Goal: Task Accomplishment & Management: Complete application form

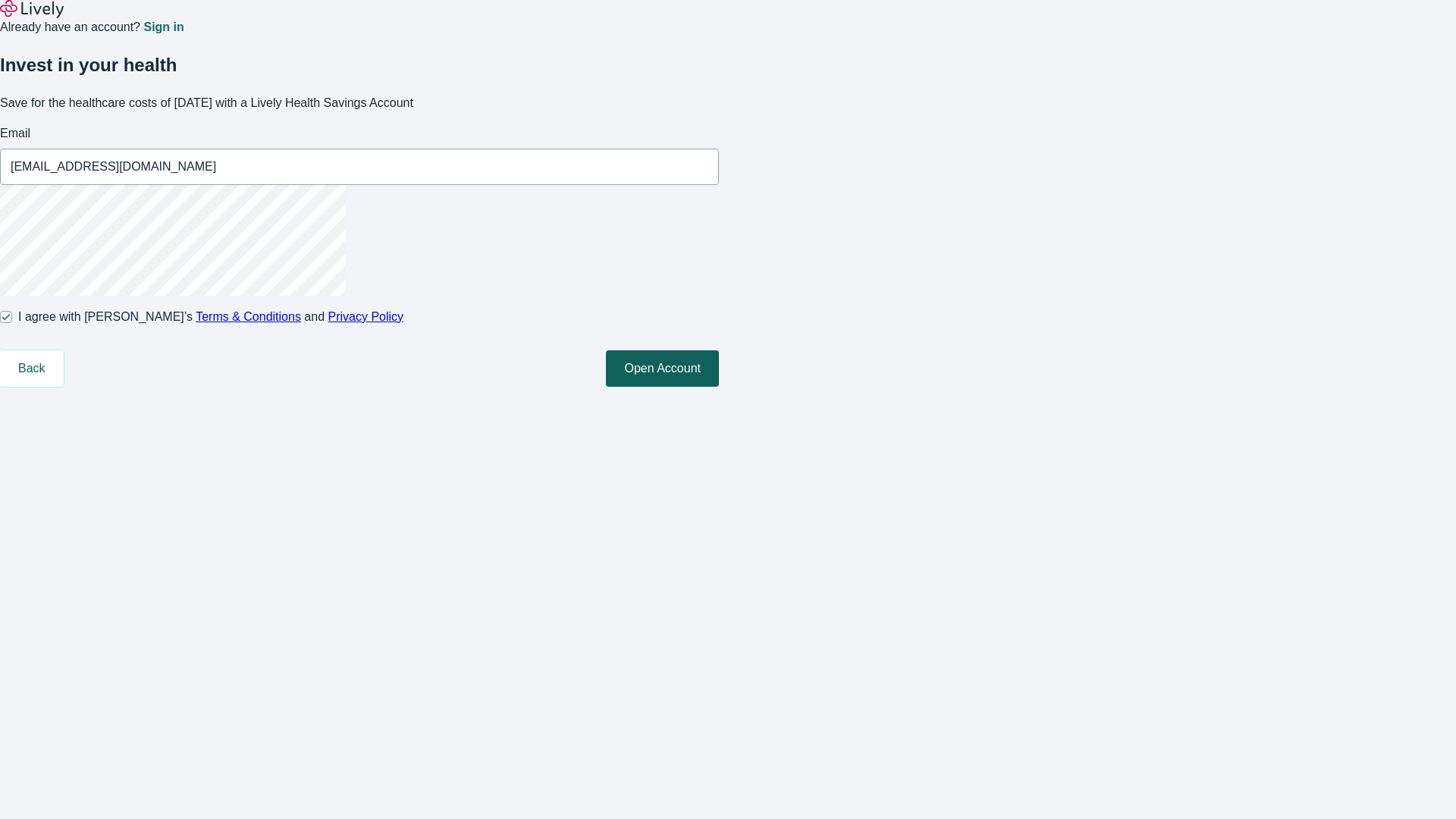
click at [719, 387] on button "Open Account" at bounding box center [663, 368] width 113 height 36
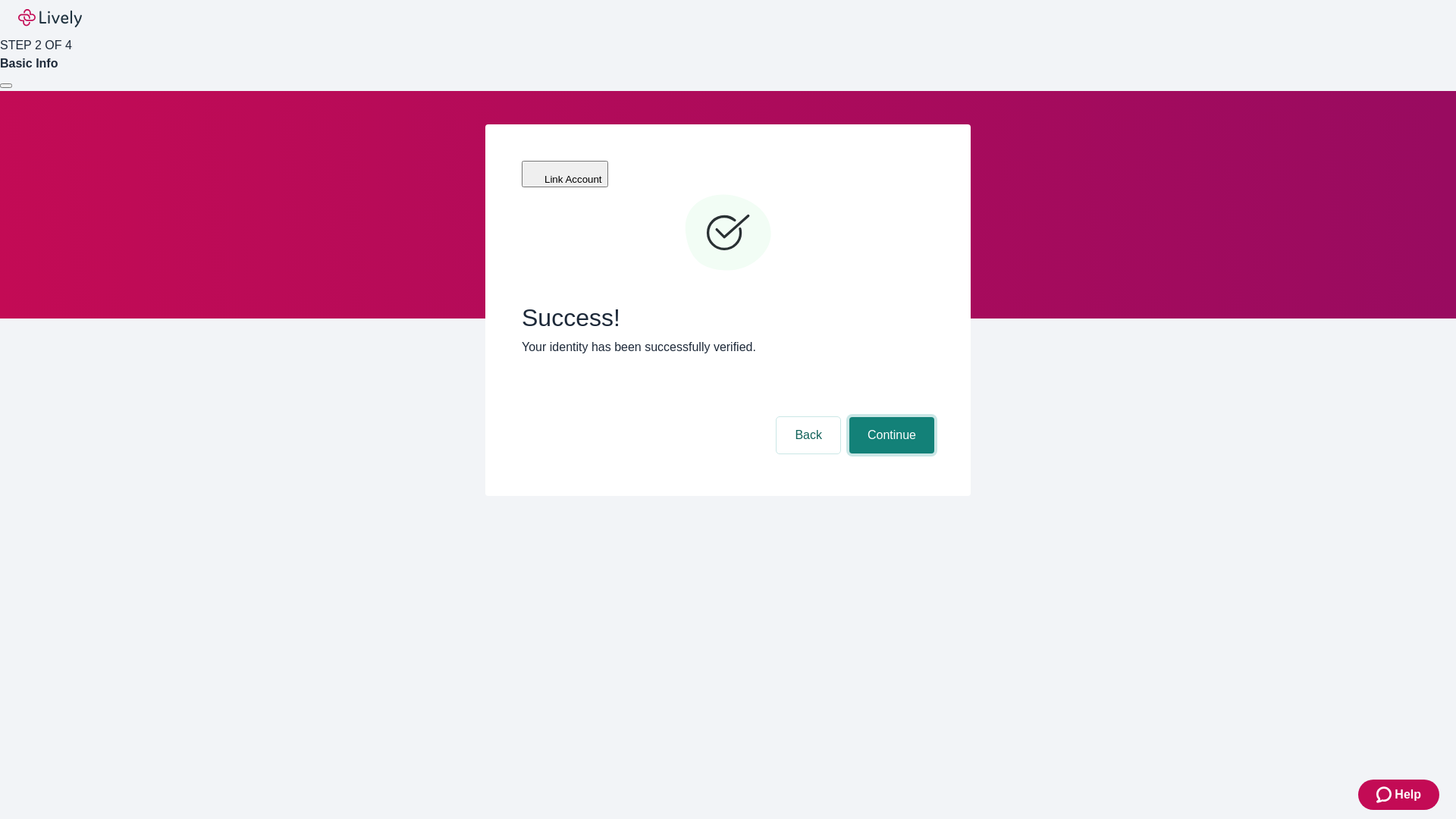
click at [890, 417] on button "Continue" at bounding box center [892, 435] width 85 height 36
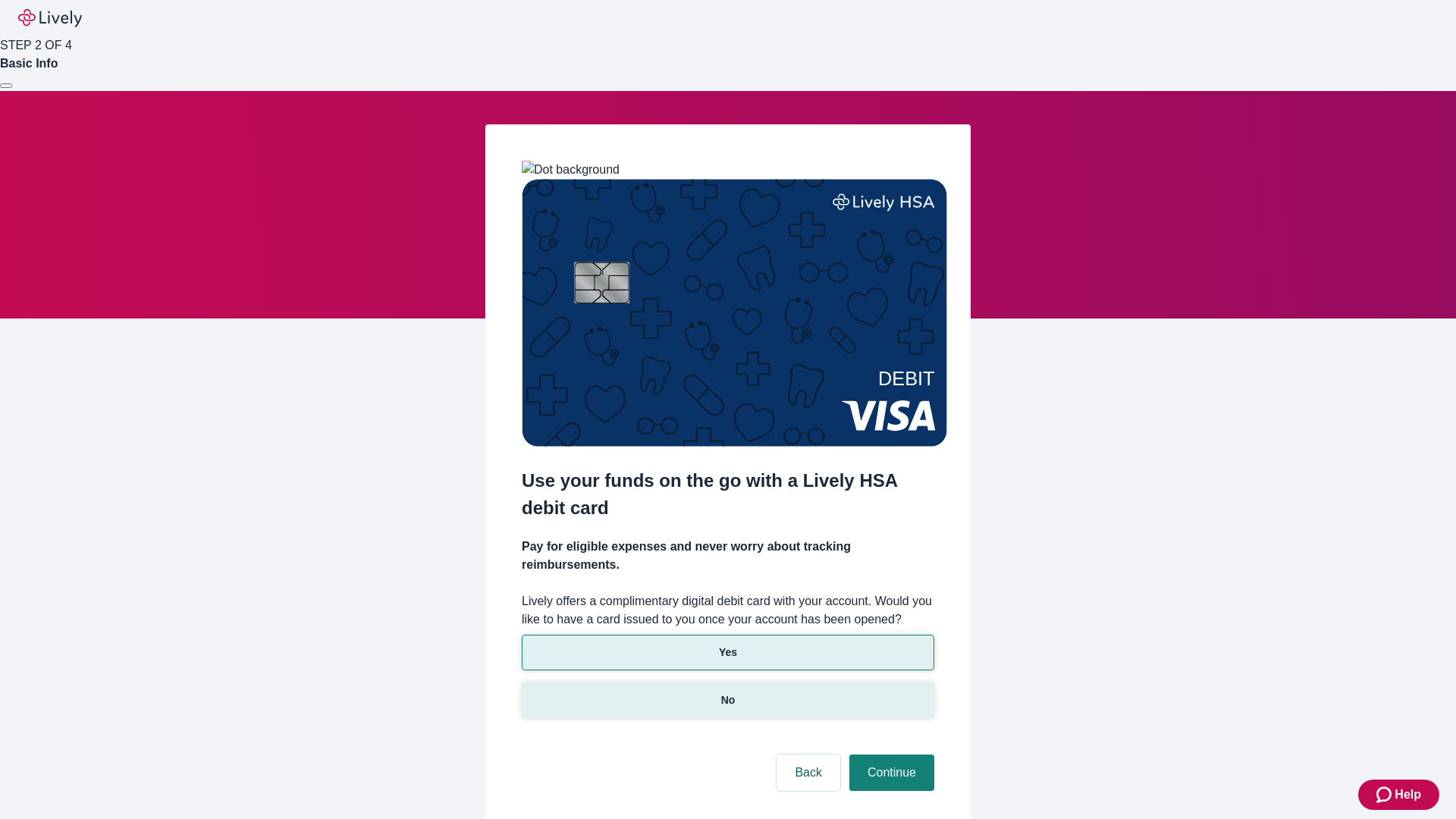
click at [727, 692] on p "No" at bounding box center [728, 700] width 14 height 16
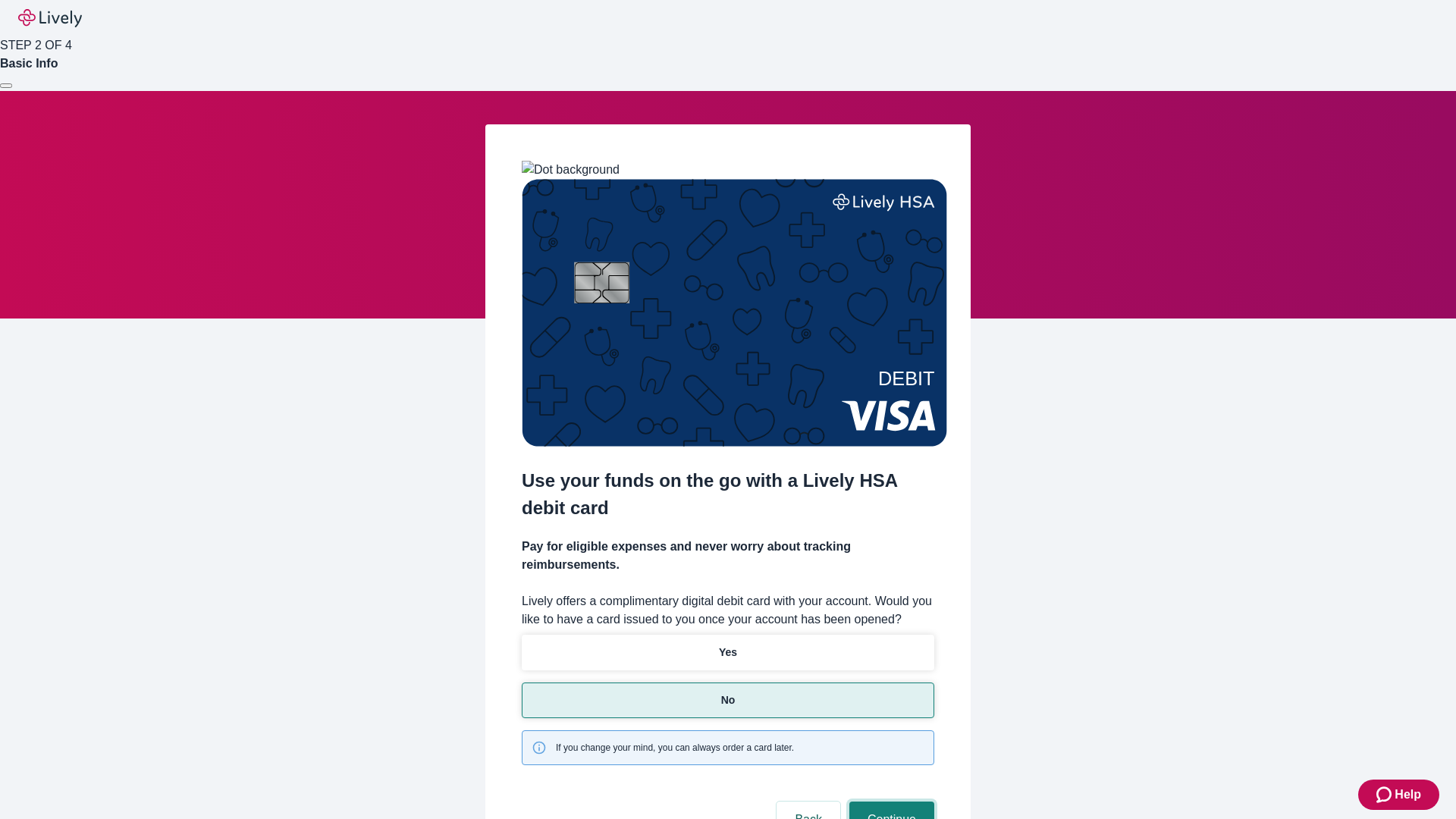
click at [890, 801] on button "Continue" at bounding box center [892, 819] width 85 height 36
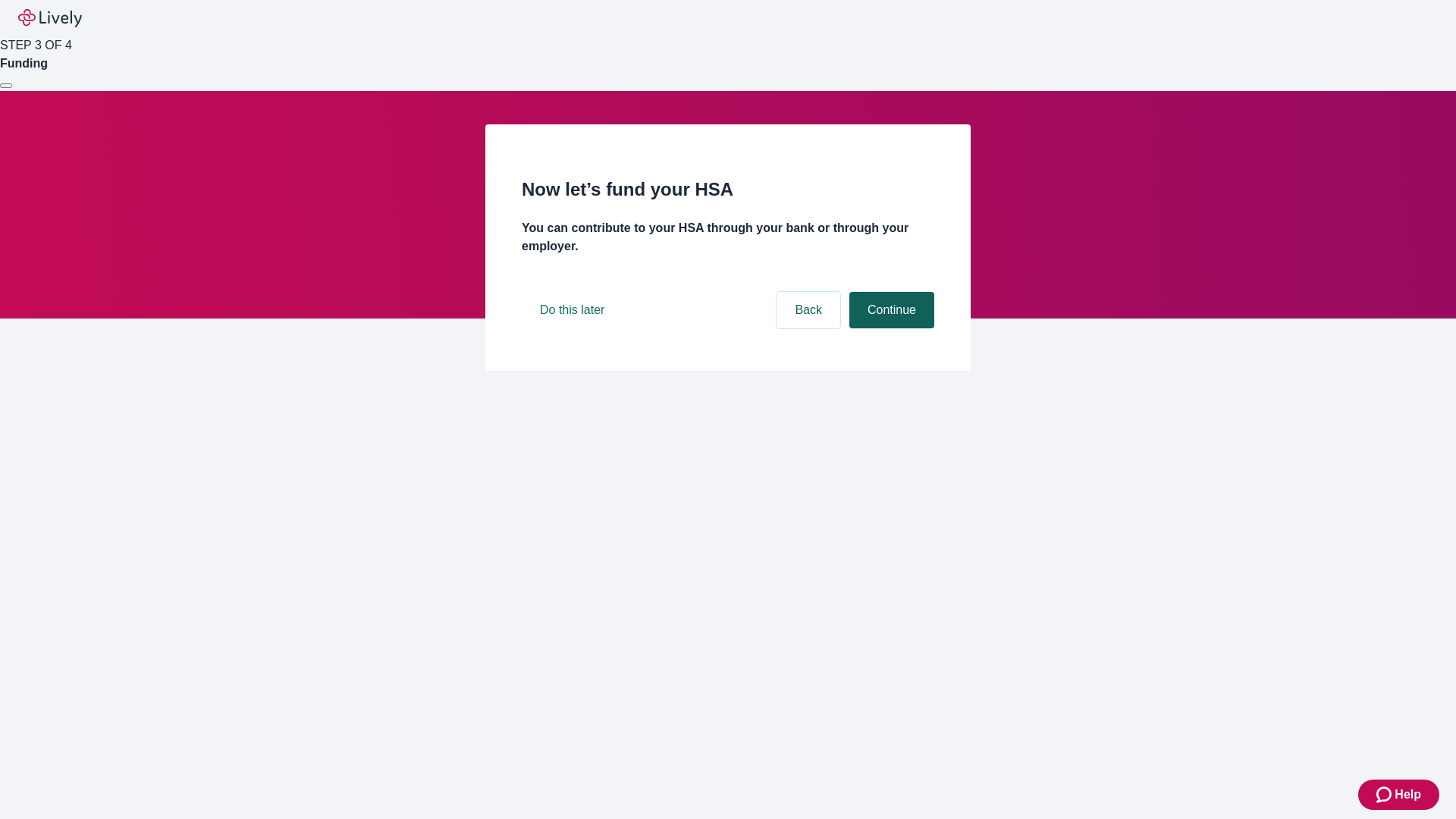
click at [890, 328] on button "Continue" at bounding box center [892, 310] width 85 height 36
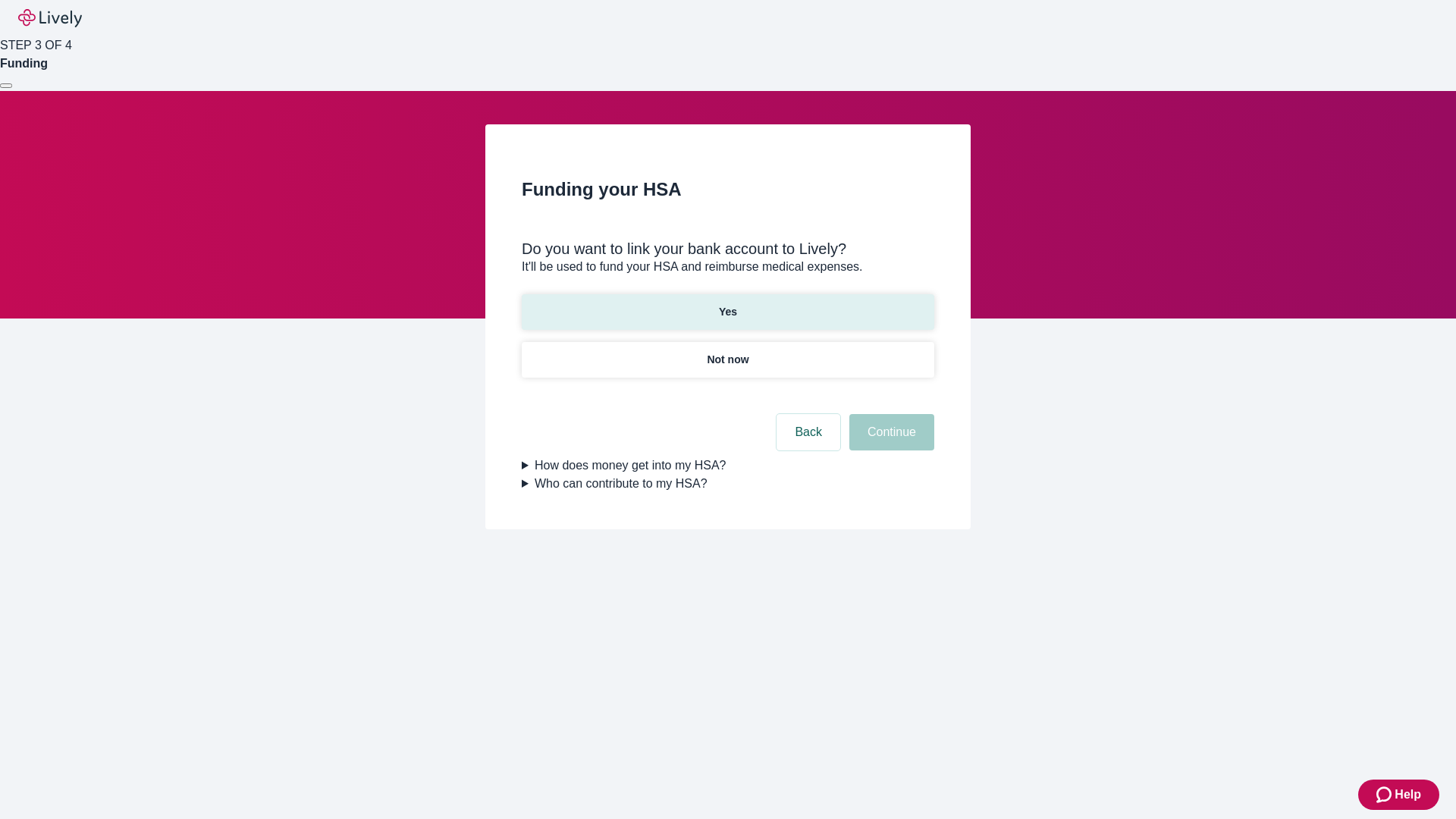
click at [727, 304] on p "Yes" at bounding box center [728, 312] width 19 height 16
click at [890, 414] on button "Continue" at bounding box center [892, 431] width 85 height 36
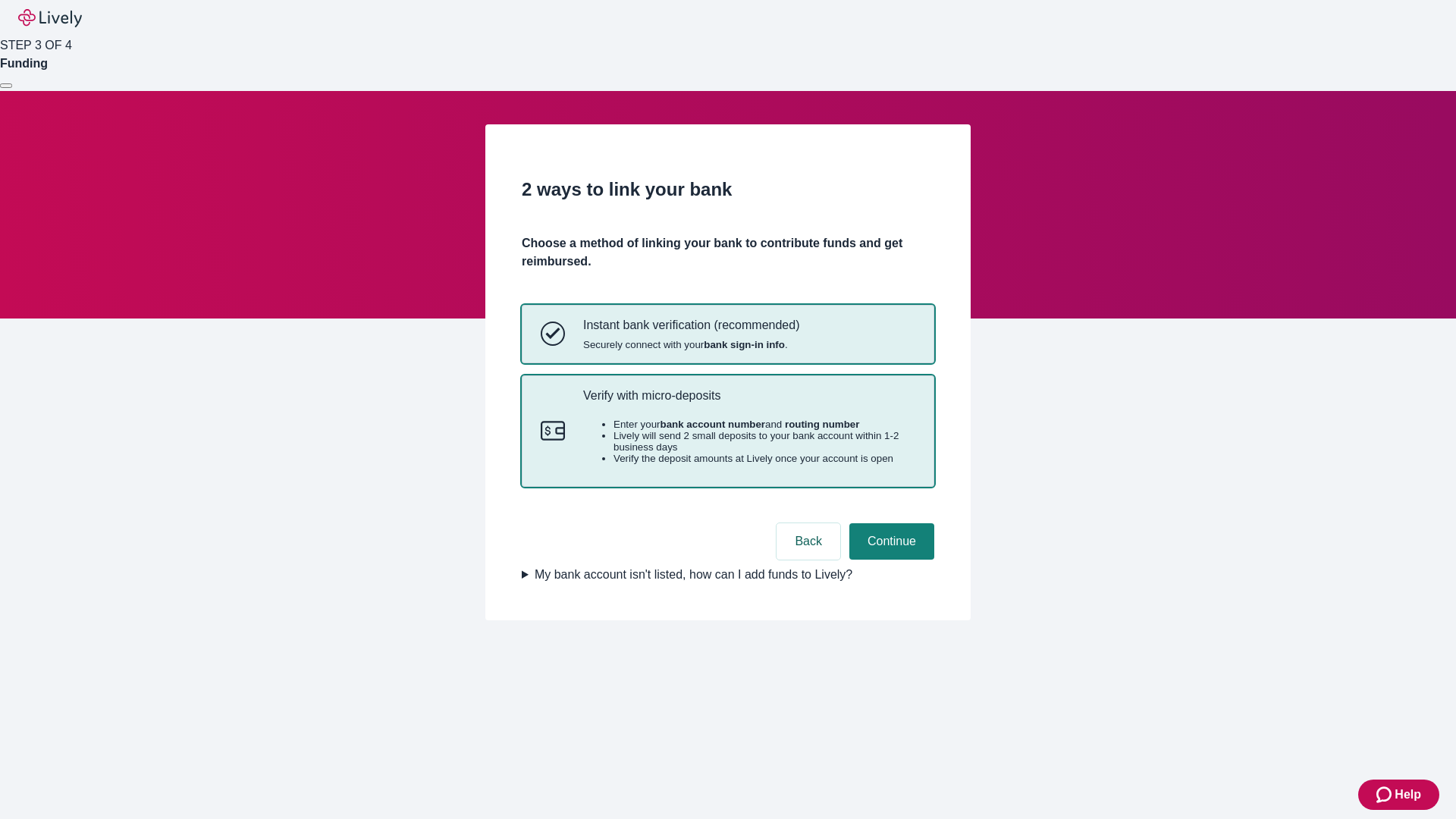
click at [748, 403] on p "Verify with micro-deposits" at bounding box center [749, 395] width 332 height 14
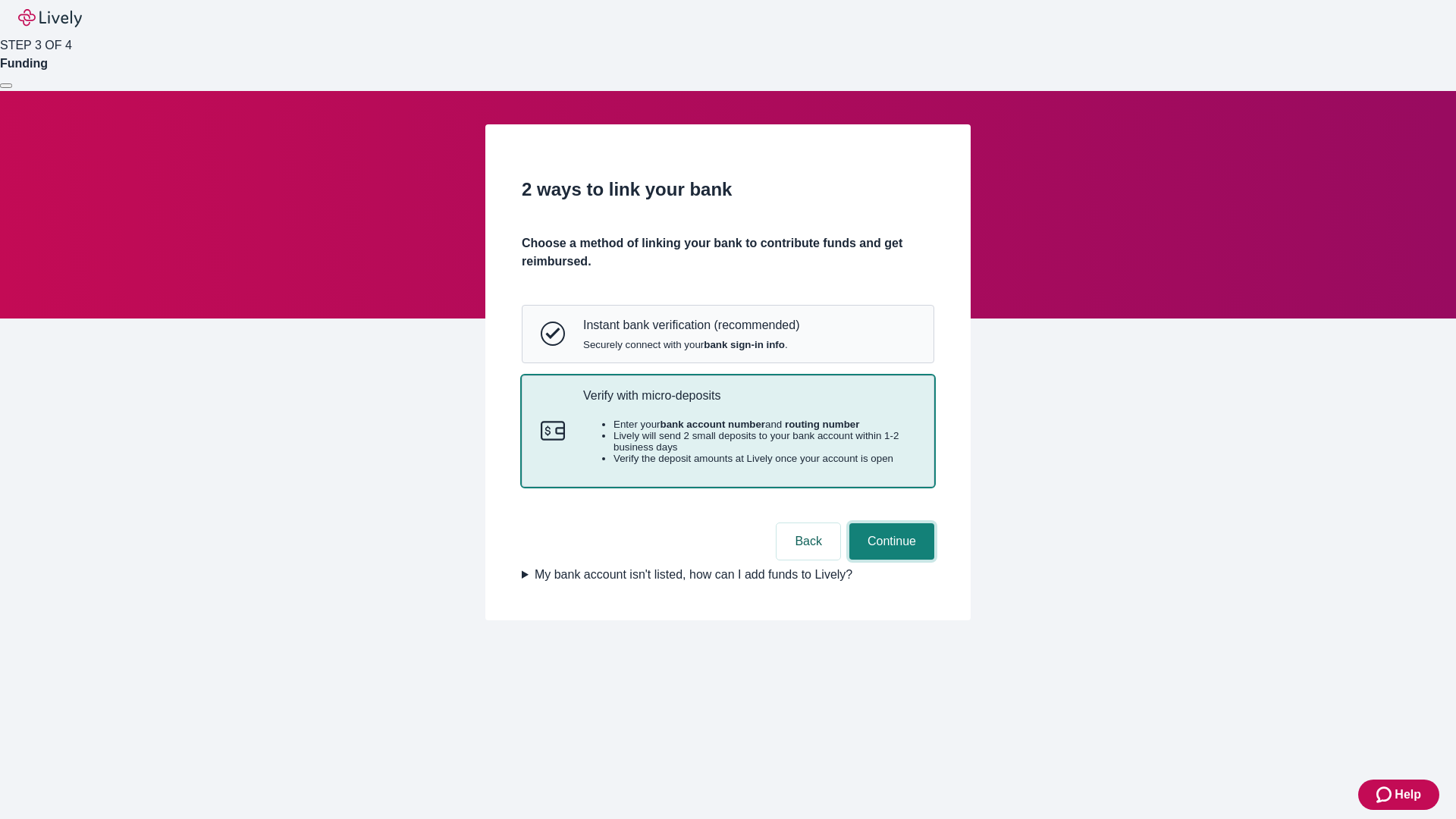
click at [890, 560] on button "Continue" at bounding box center [892, 541] width 85 height 36
